Goal: Information Seeking & Learning: Learn about a topic

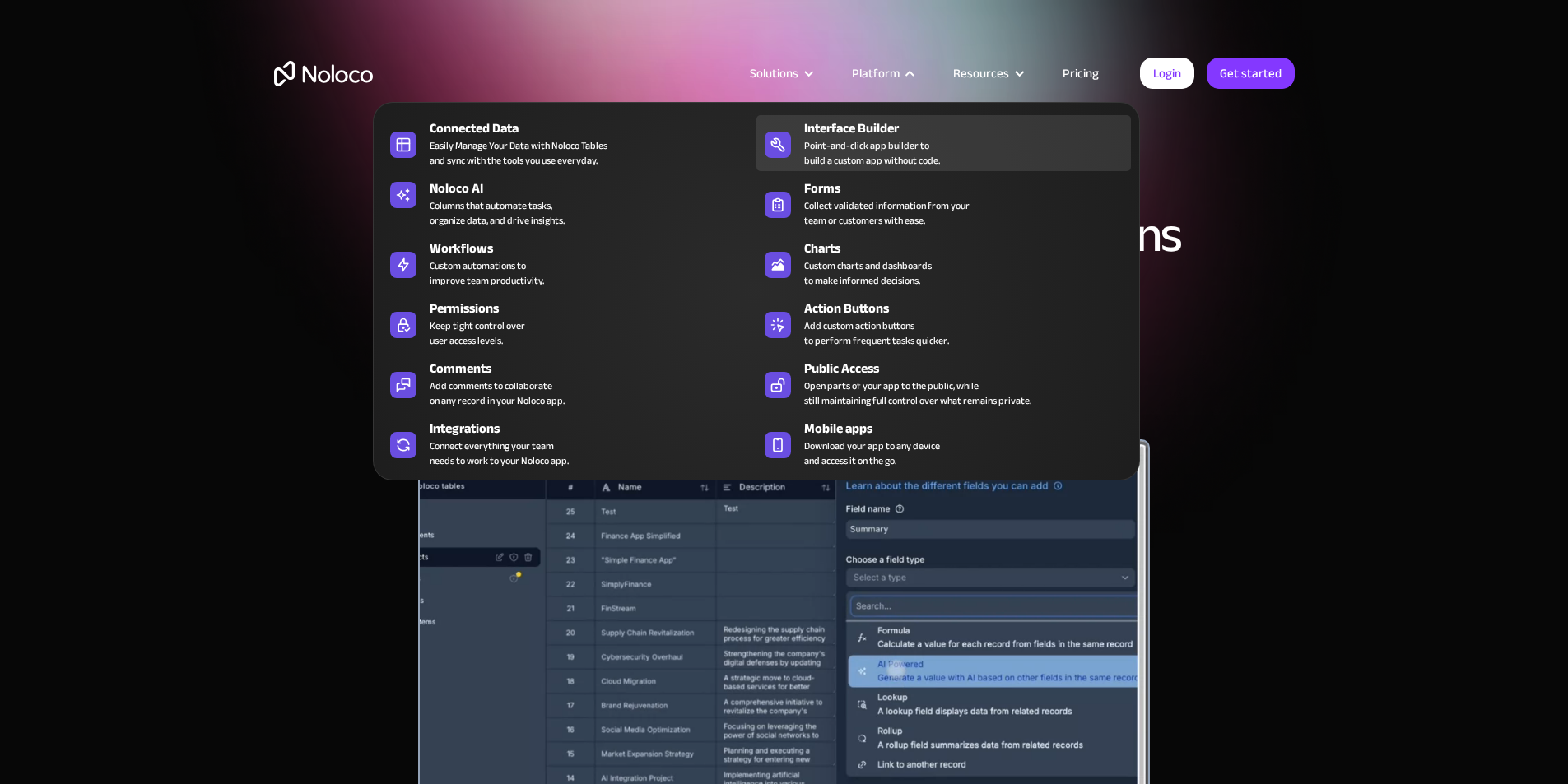
click at [901, 157] on div "Point-and-click app builder to build a custom app without code." at bounding box center [872, 153] width 136 height 29
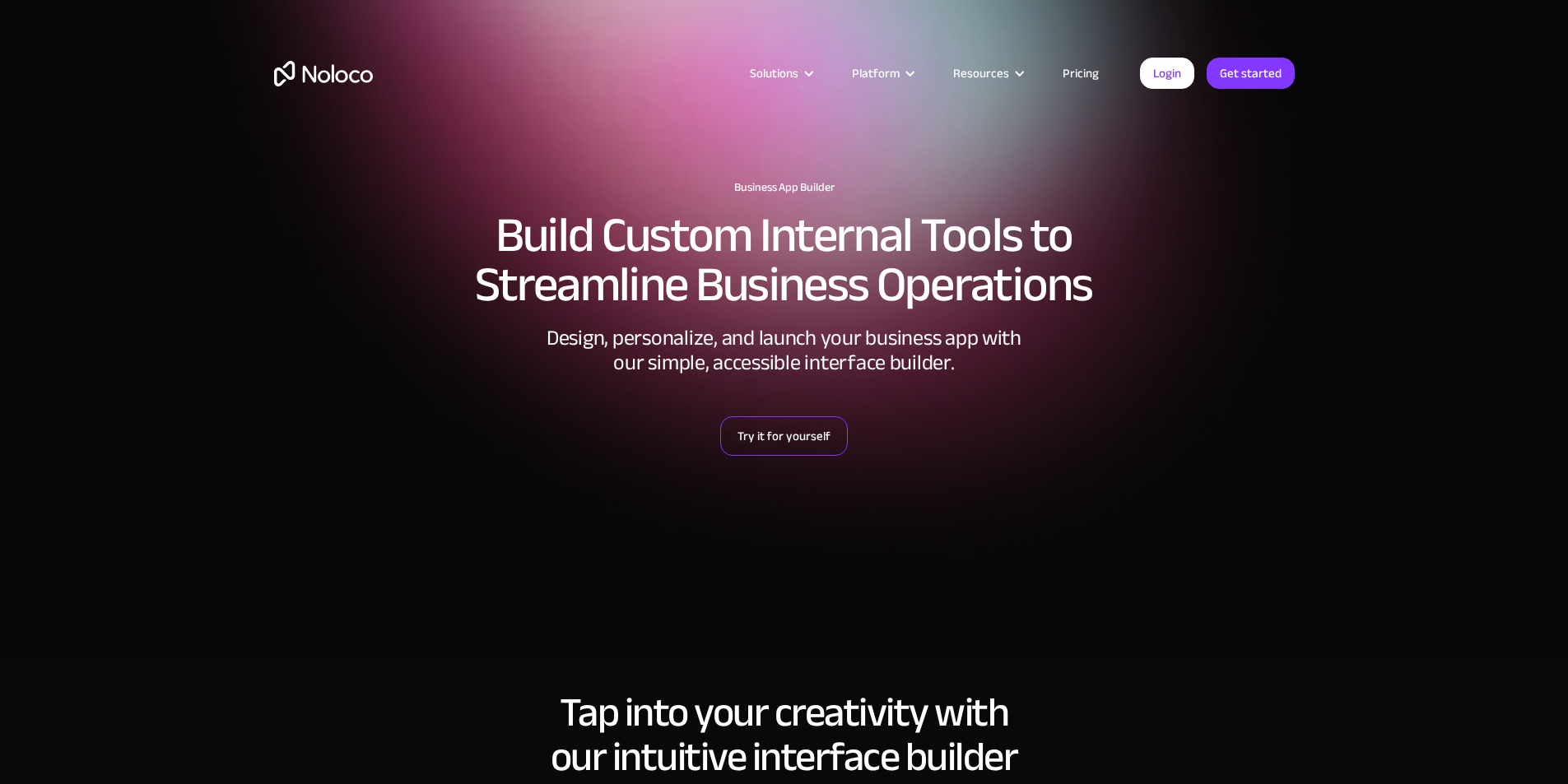
click at [792, 439] on link "Try it for yourself" at bounding box center [784, 436] width 127 height 40
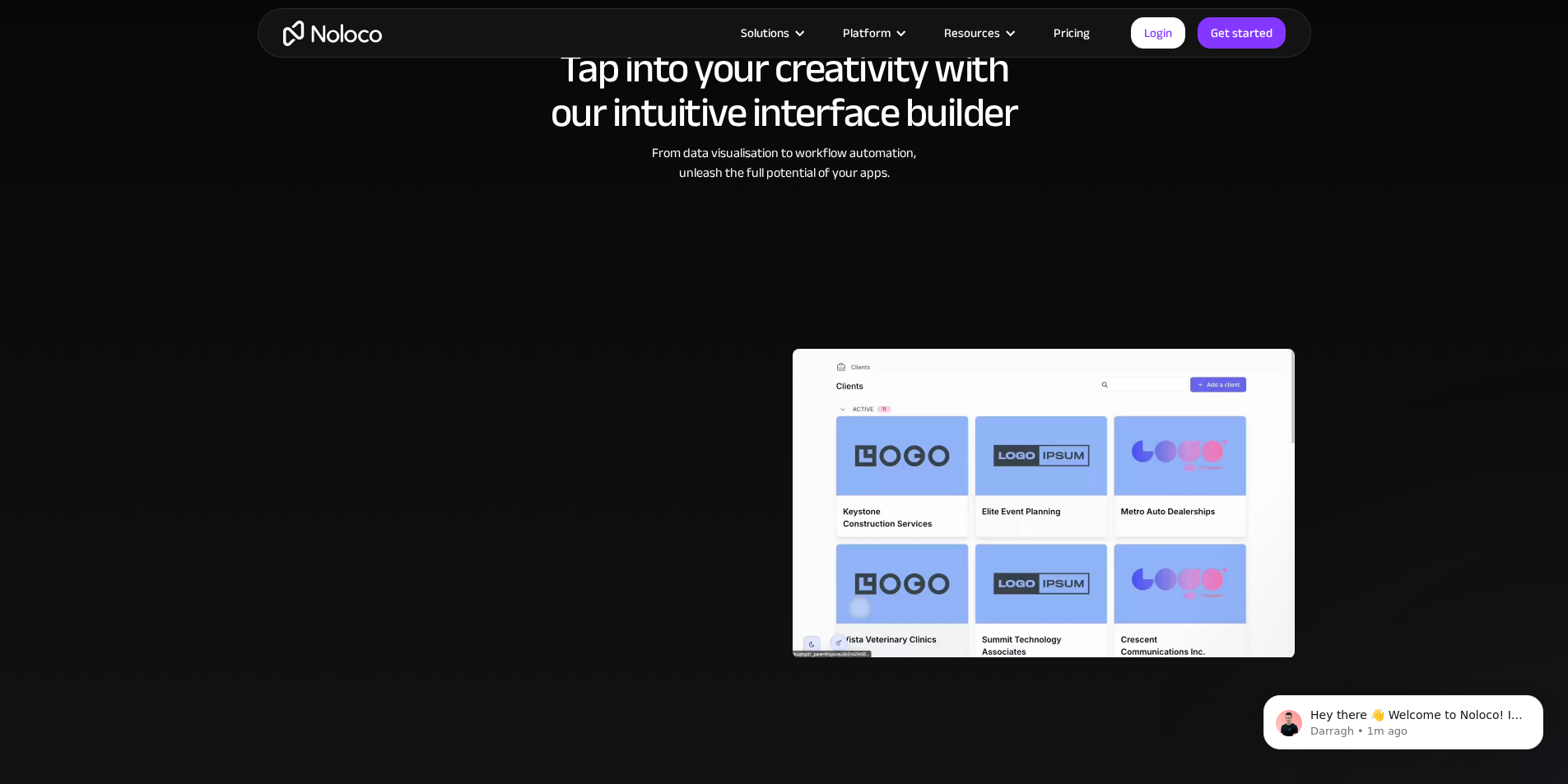
scroll to position [905, 0]
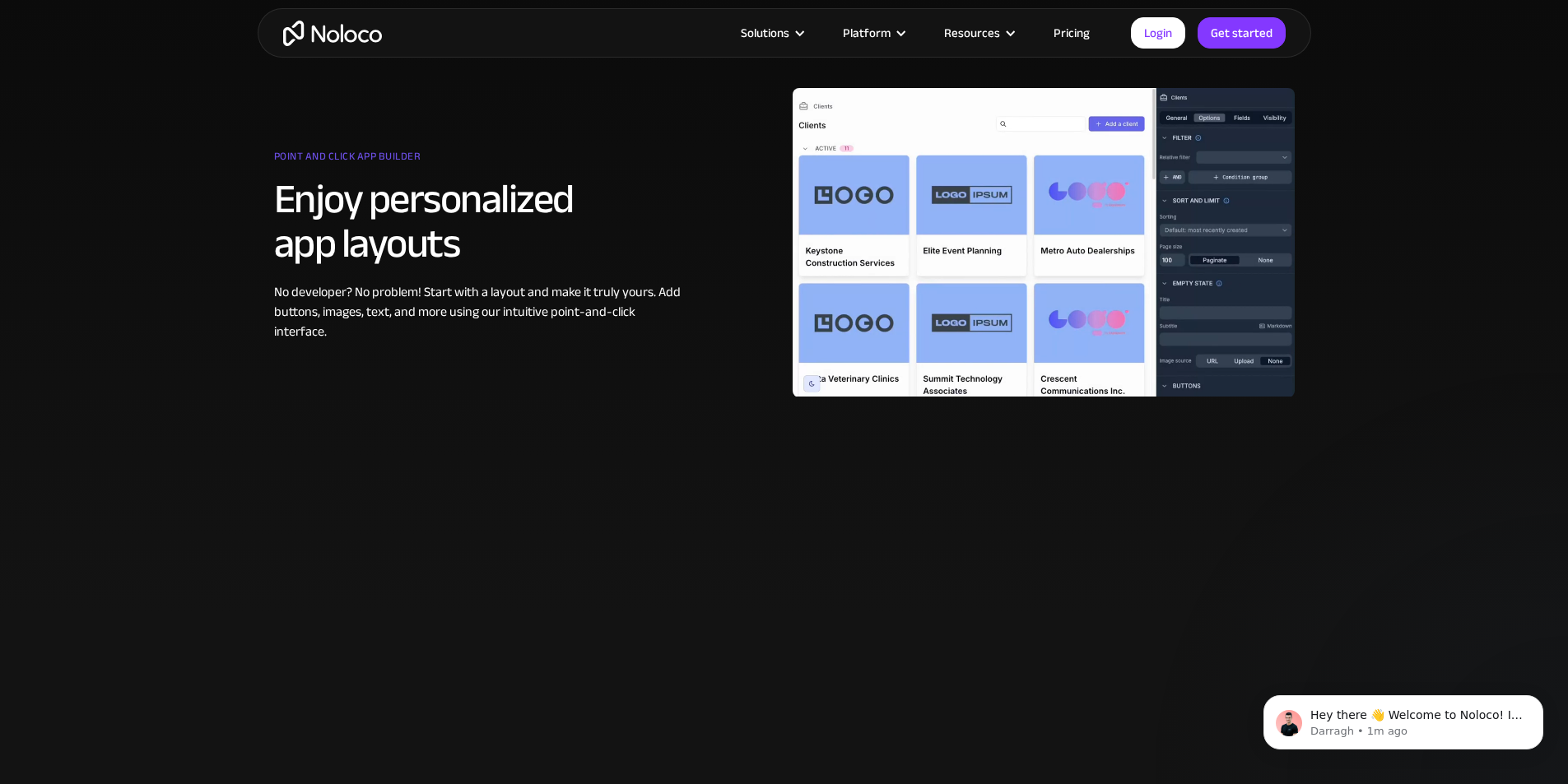
click at [717, 428] on div "Point and click app builder Enjoy personalized app layouts No developer? No pro…" at bounding box center [784, 242] width 1037 height 477
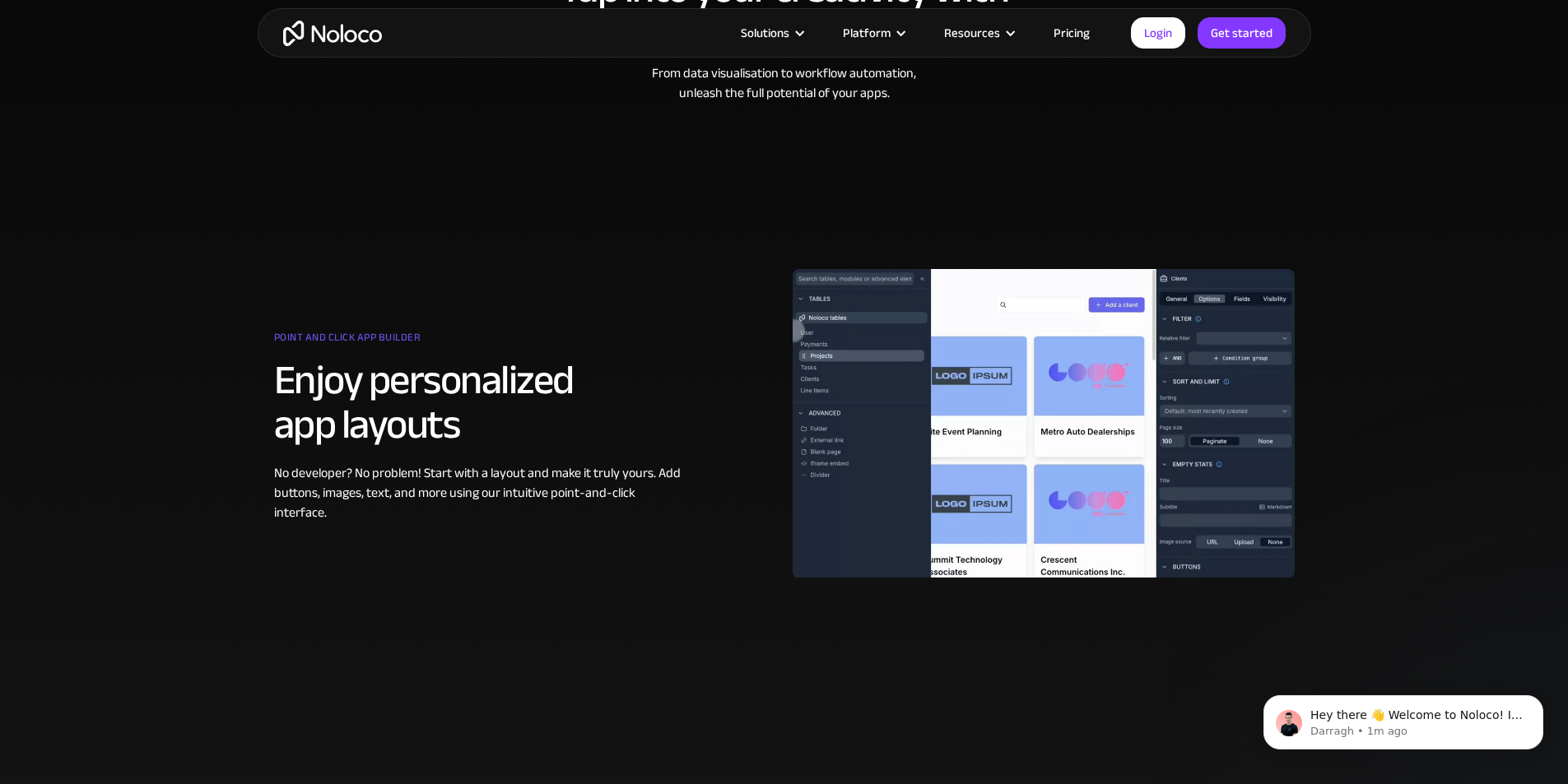
scroll to position [0, 0]
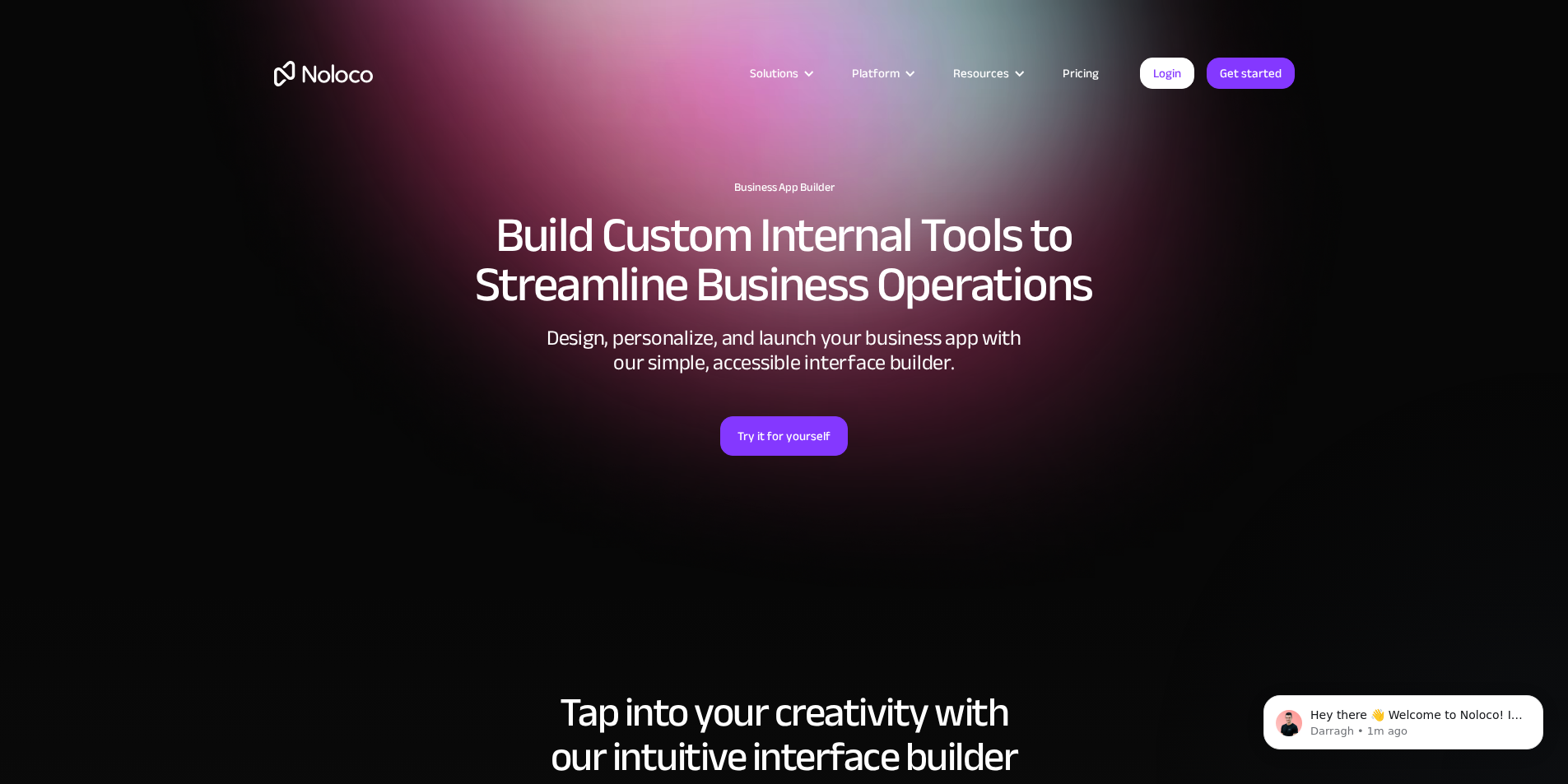
drag, startPoint x: 1046, startPoint y: 644, endPoint x: 889, endPoint y: 102, distance: 564.3
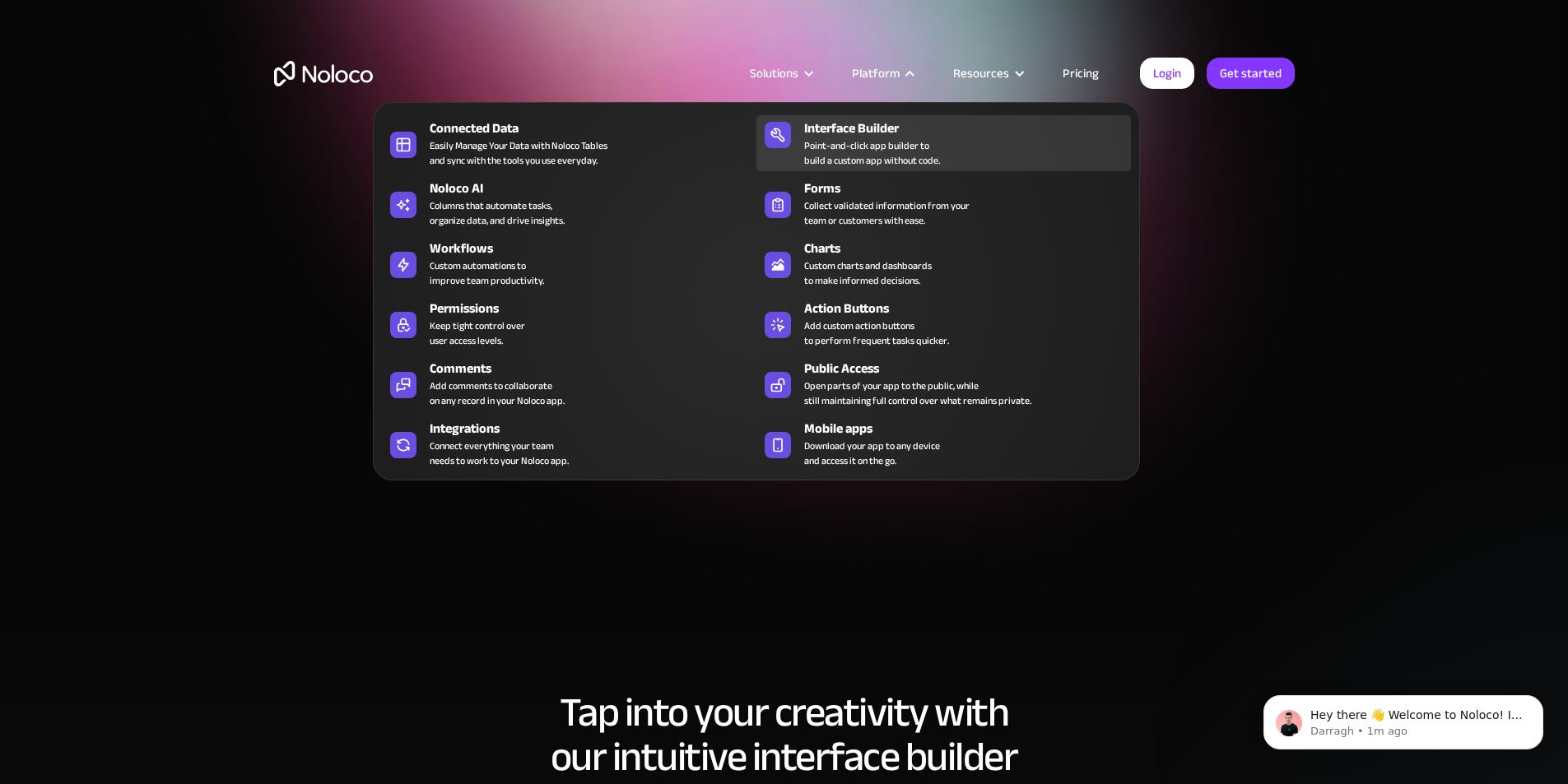
click at [881, 139] on div "Interface Builder" at bounding box center [972, 128] width 334 height 20
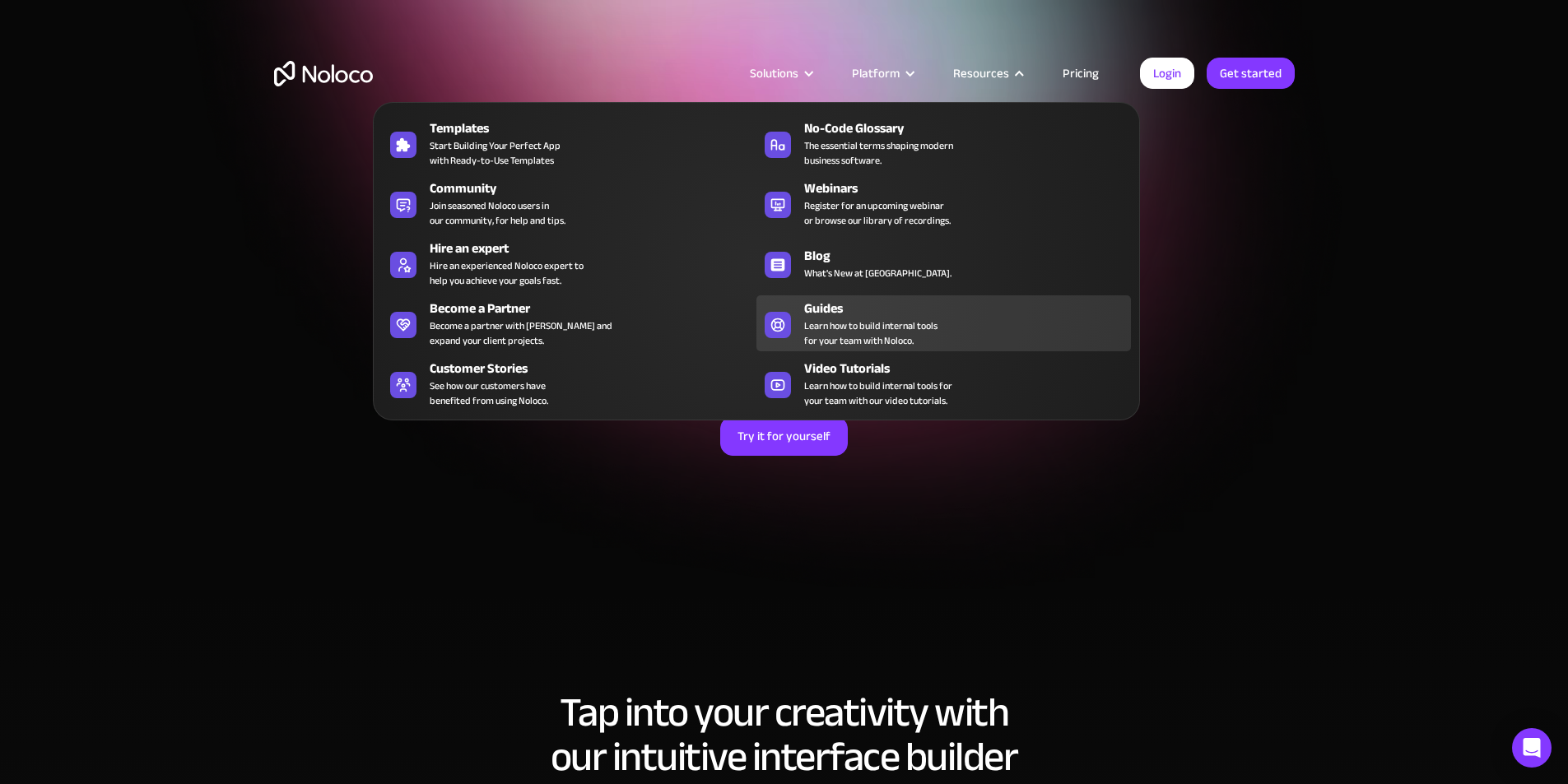
click at [845, 318] on div "Guides" at bounding box center [972, 308] width 334 height 20
